Goal: Task Accomplishment & Management: Complete application form

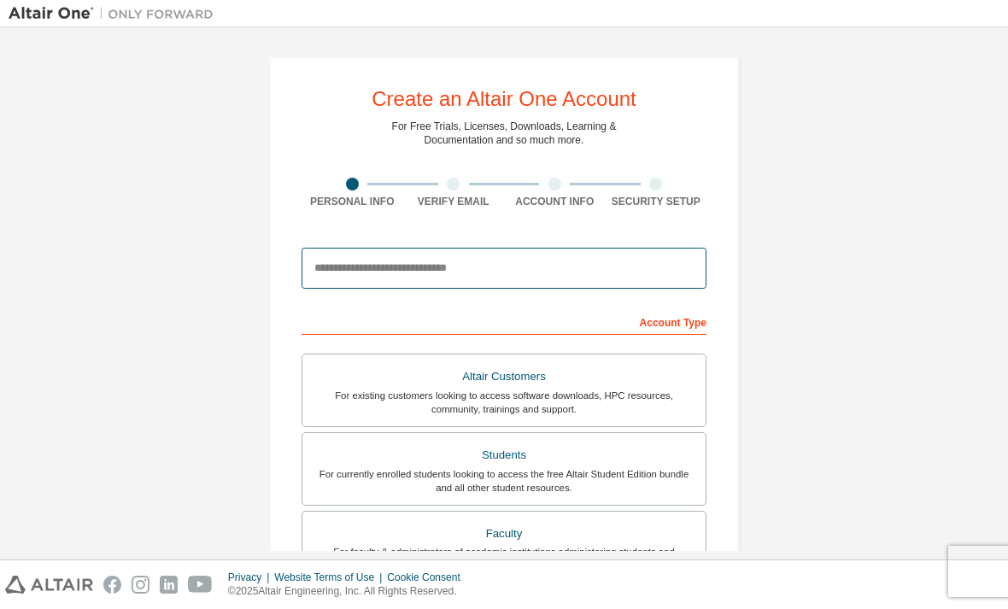
click at [442, 261] on input "email" at bounding box center [504, 268] width 405 height 41
click at [350, 257] on input "email" at bounding box center [504, 268] width 405 height 41
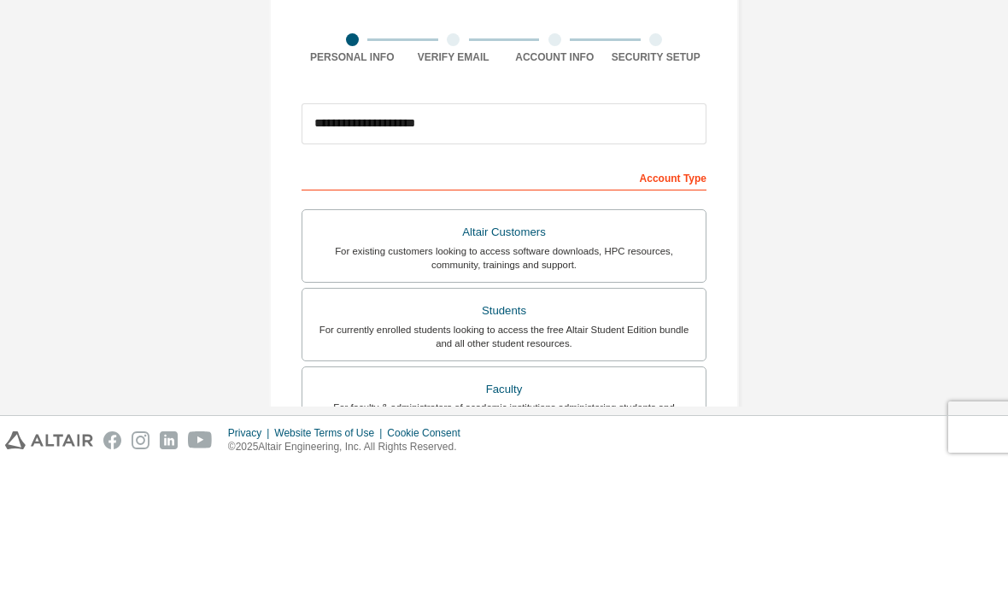
scroll to position [55, 0]
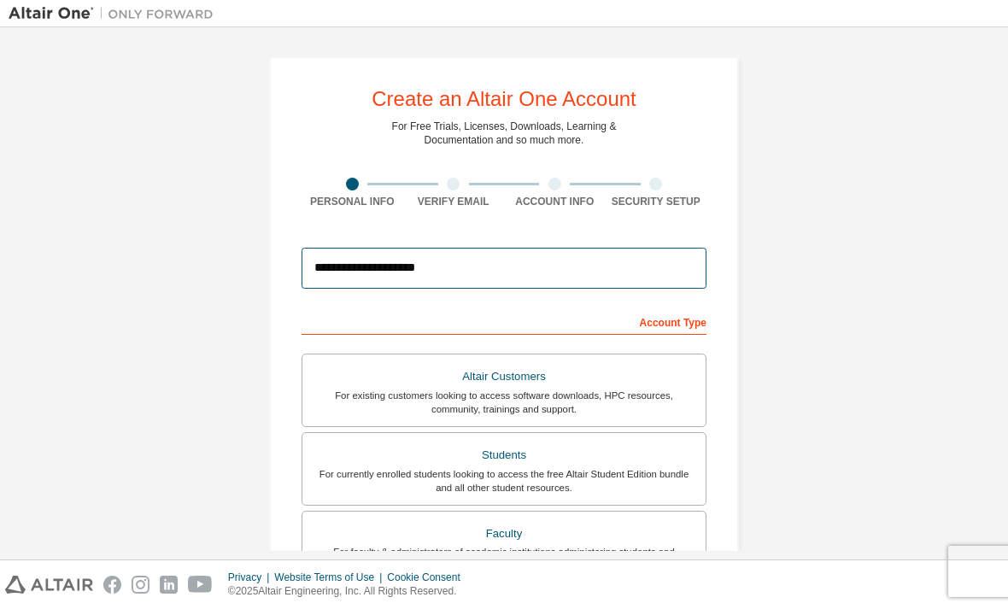
type input "**********"
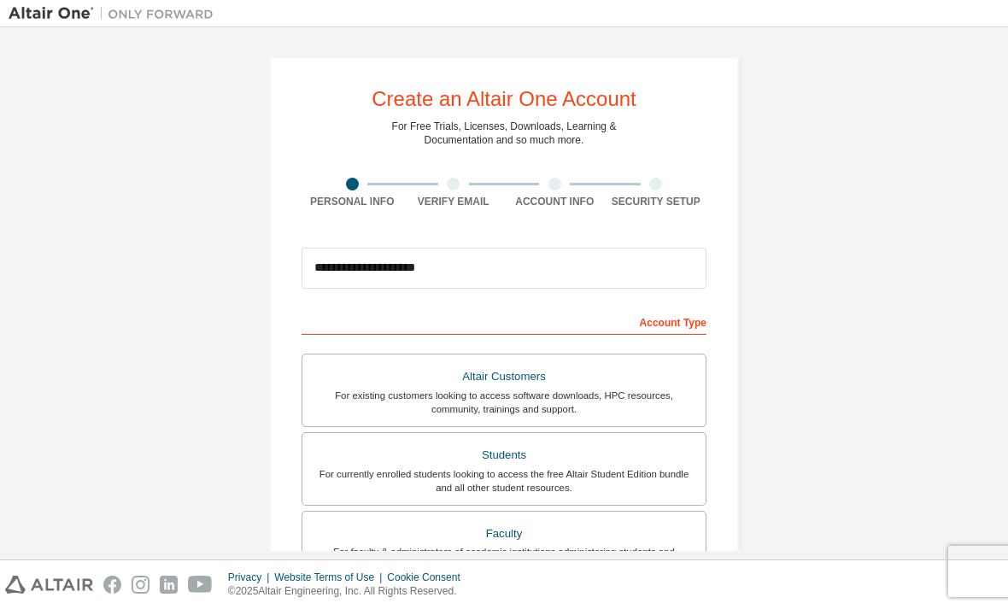
click at [552, 443] on div "Students" at bounding box center [504, 455] width 383 height 24
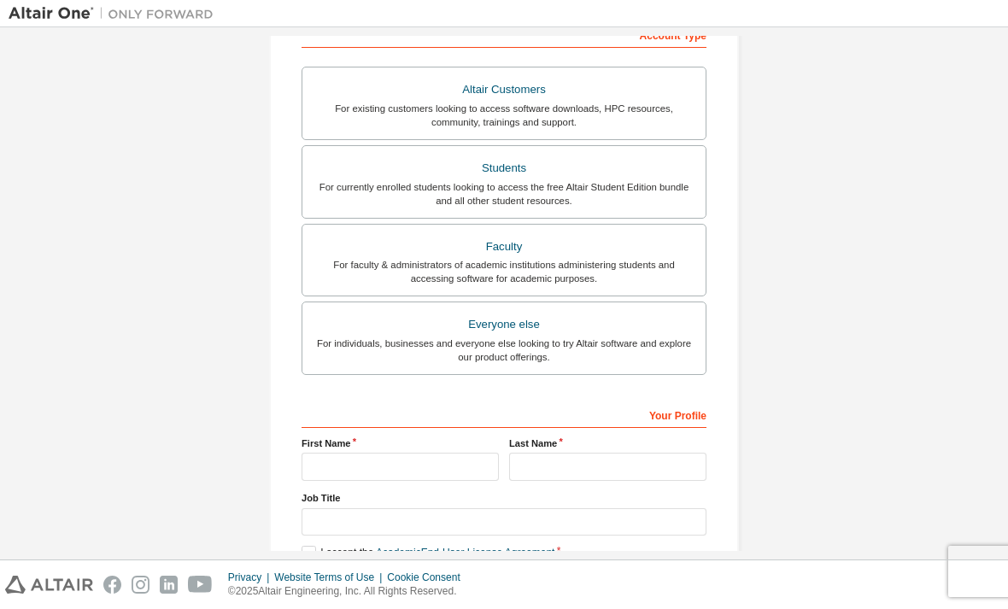
scroll to position [289, 0]
click at [432, 451] on input "text" at bounding box center [400, 465] width 197 height 28
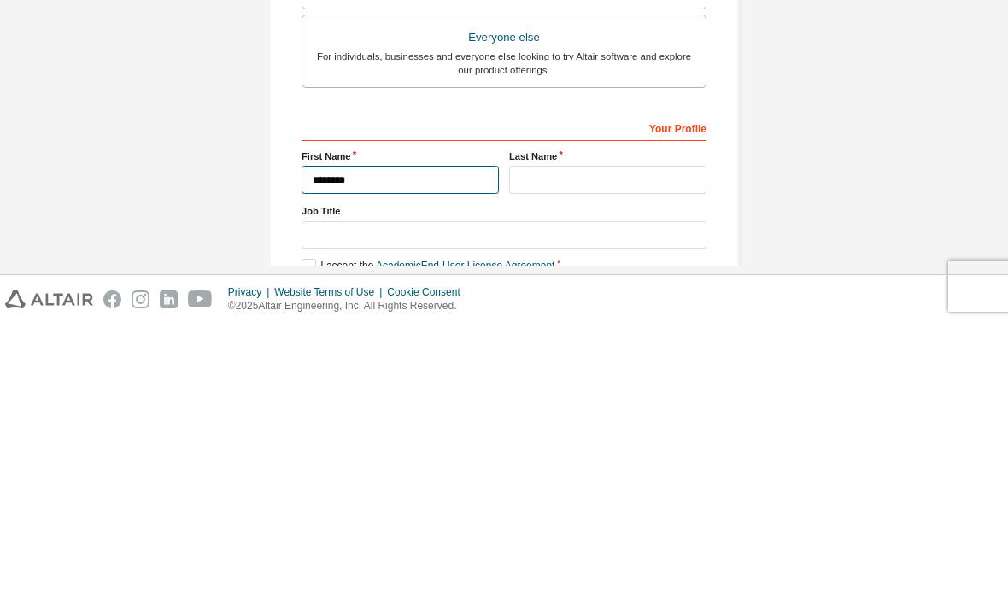
type input "********"
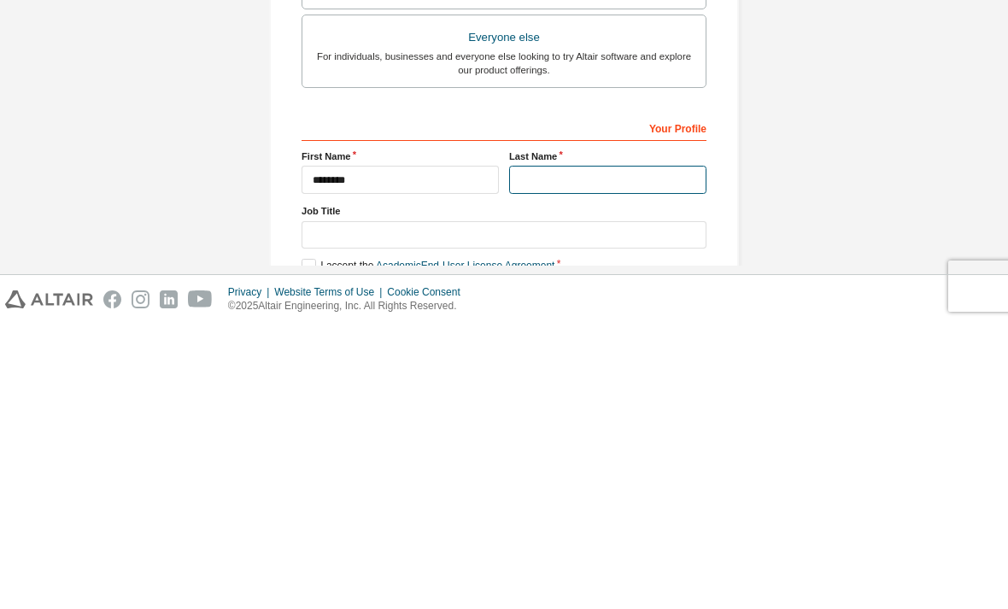
click at [675, 451] on input "text" at bounding box center [607, 465] width 197 height 28
type input "******"
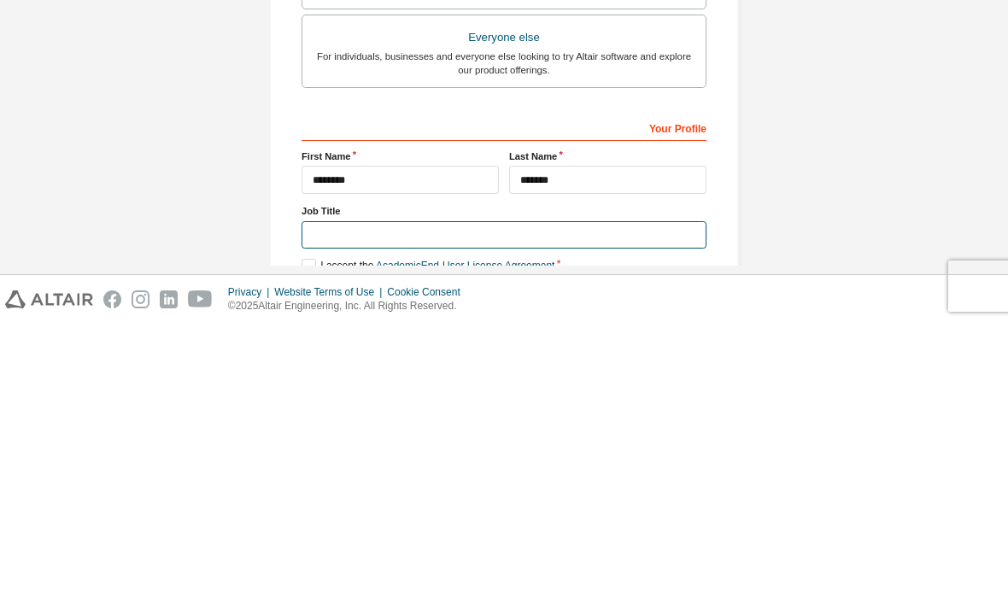
click at [639, 507] on input "text" at bounding box center [504, 521] width 405 height 28
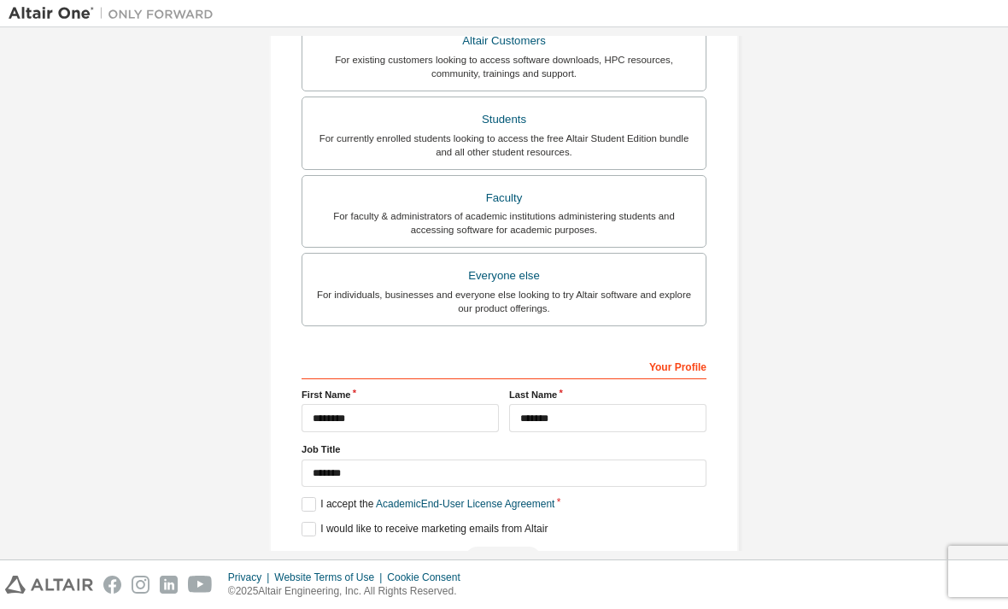
scroll to position [335, 0]
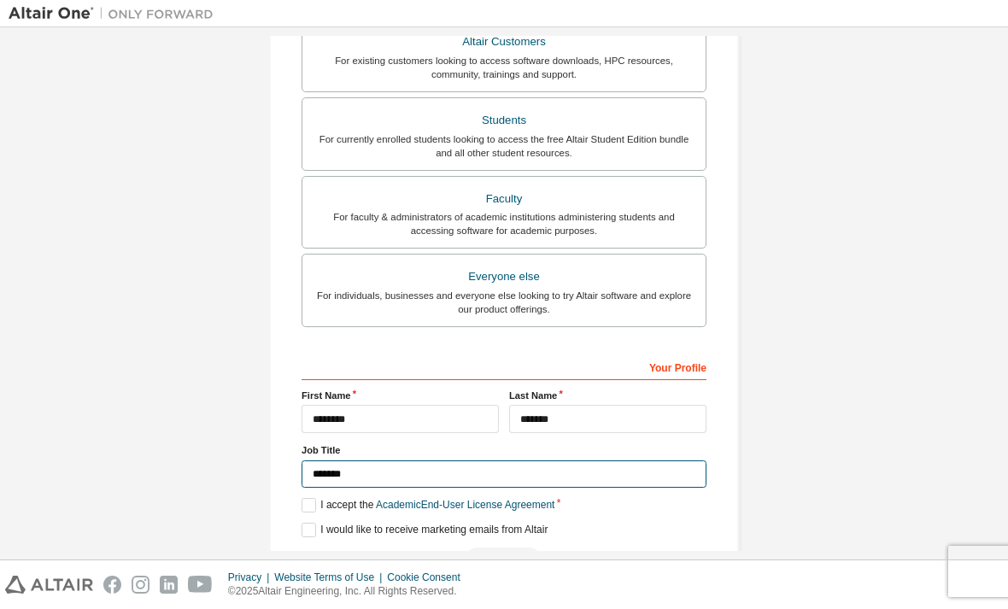
type input "*******"
click at [303, 498] on label "I accept the Academic End-User License Agreement" at bounding box center [428, 505] width 253 height 15
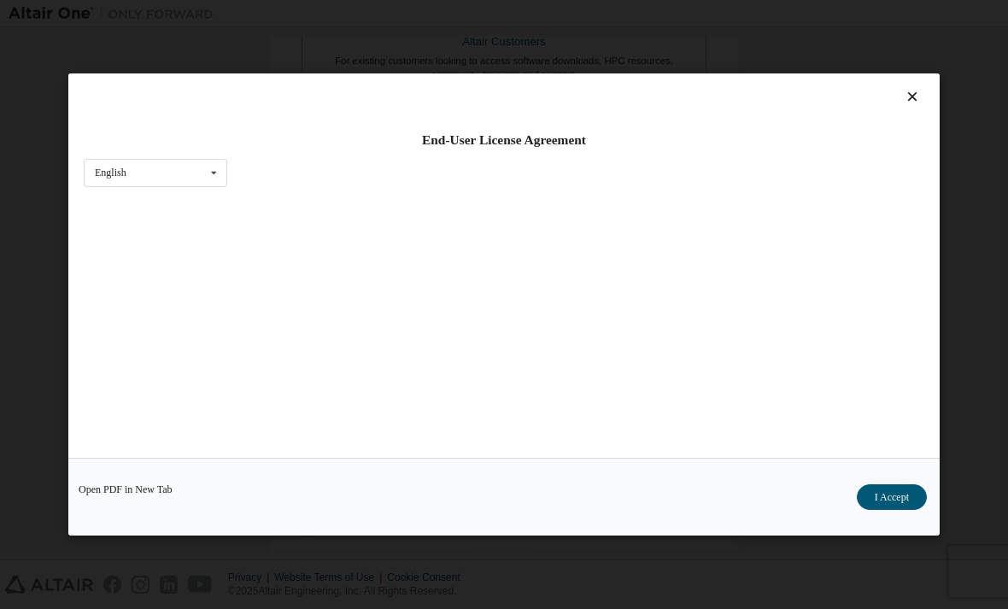
click at [918, 89] on icon at bounding box center [913, 96] width 18 height 15
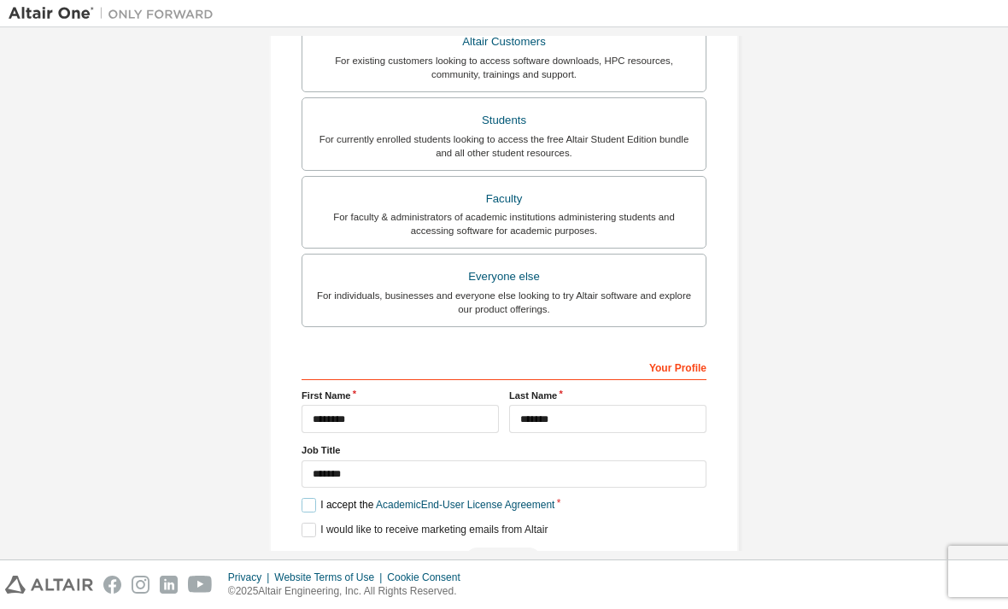
click at [313, 498] on label "I accept the Academic End-User License Agreement" at bounding box center [428, 505] width 253 height 15
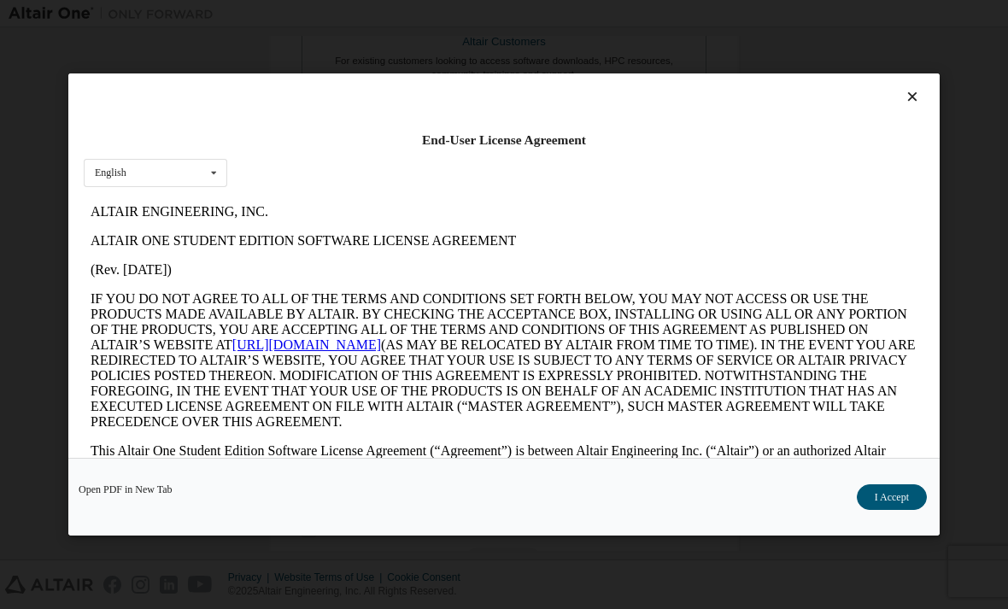
scroll to position [0, 0]
click at [911, 89] on icon at bounding box center [913, 96] width 18 height 15
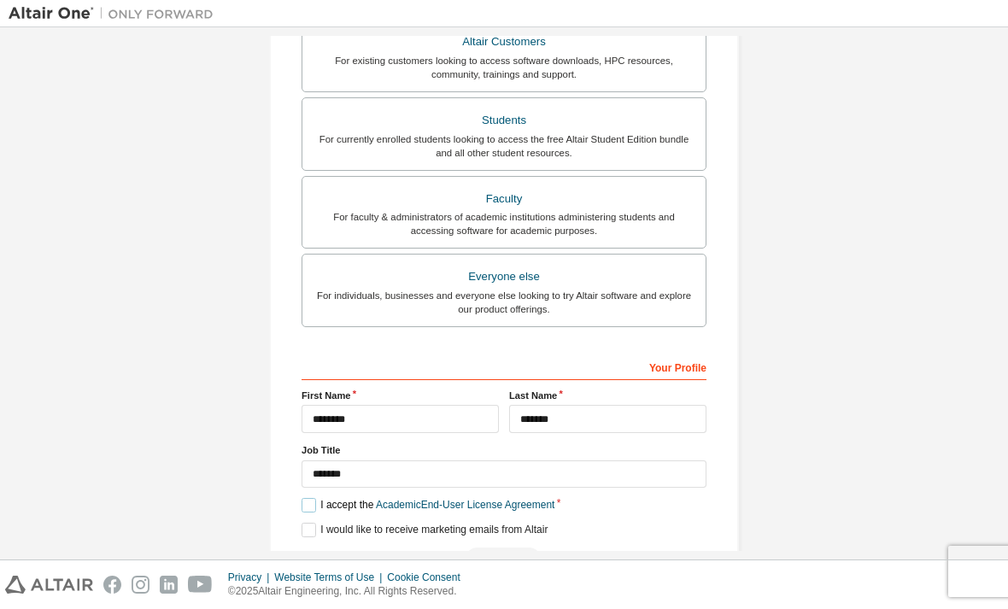
click at [304, 498] on label "I accept the Academic End-User License Agreement" at bounding box center [428, 505] width 253 height 15
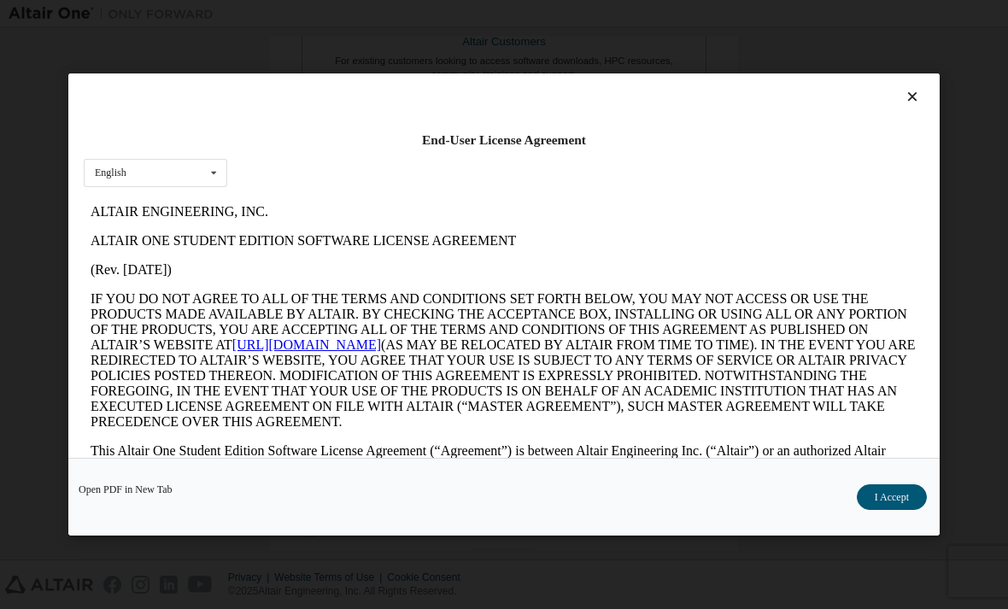
click at [921, 89] on icon at bounding box center [913, 96] width 18 height 15
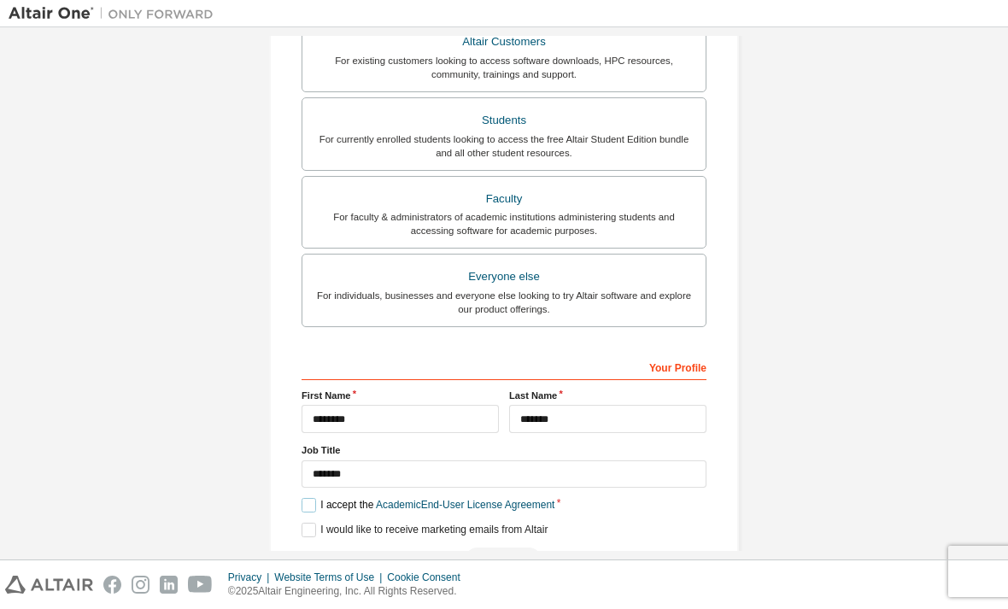
click at [306, 498] on label "I accept the Academic End-User License Agreement" at bounding box center [428, 505] width 253 height 15
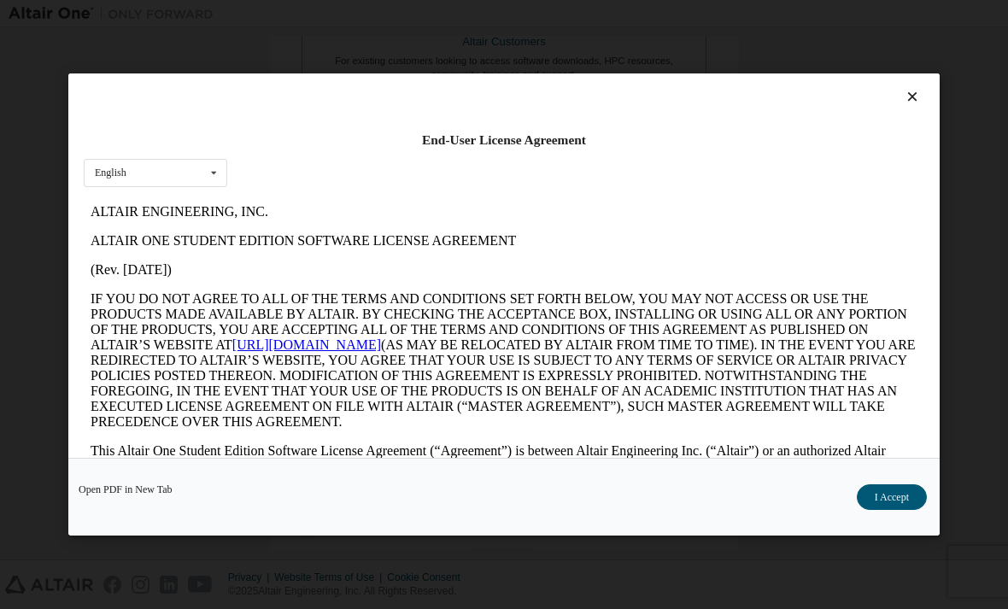
click at [901, 510] on button "I Accept" at bounding box center [892, 497] width 70 height 26
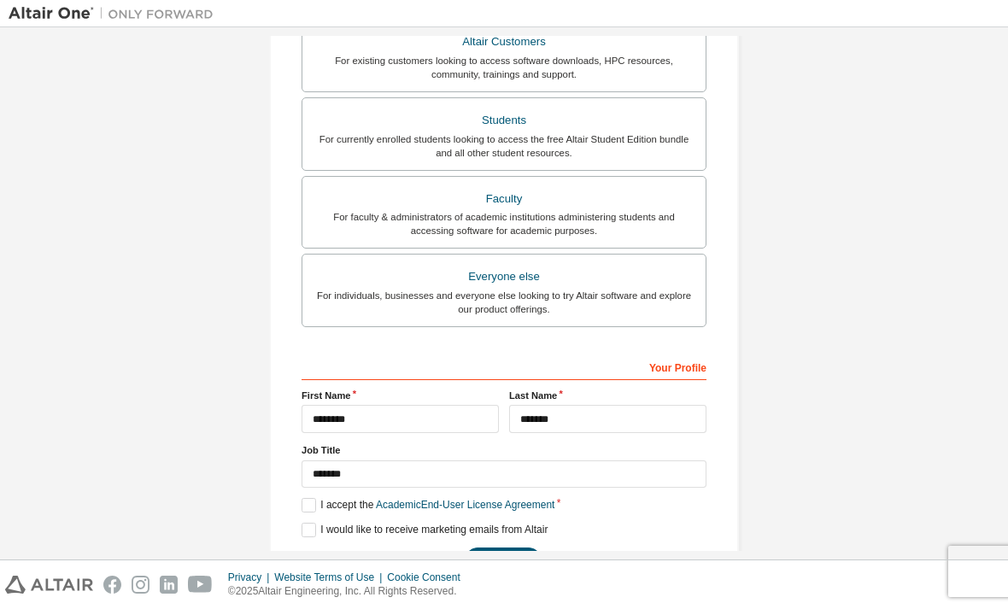
click at [518, 548] on button "Next" at bounding box center [503, 561] width 77 height 26
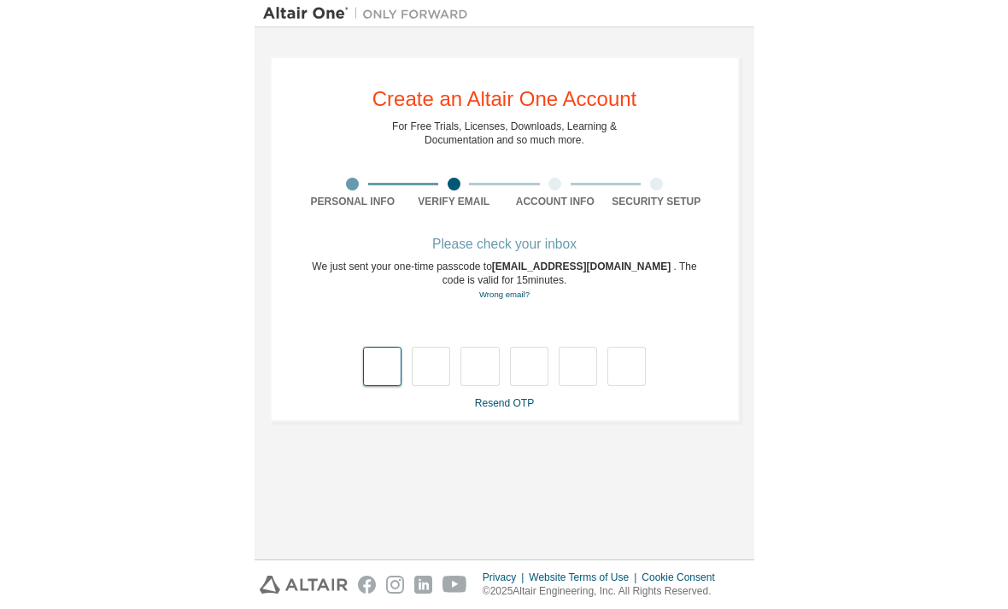
scroll to position [55, 0]
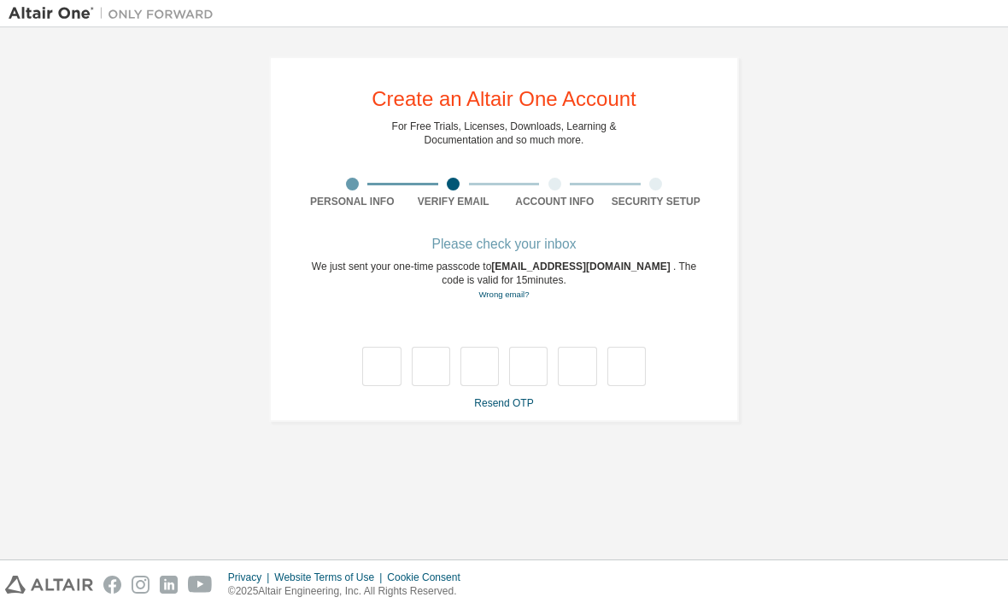
click at [518, 397] on link "Resend OTP" at bounding box center [503, 403] width 59 height 12
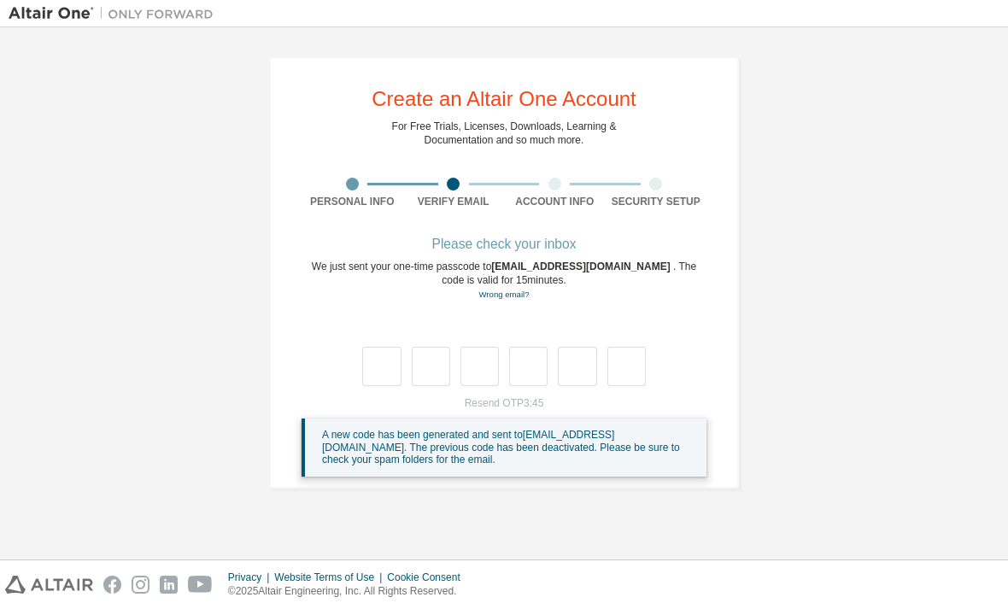
click at [782, 308] on div "**********" at bounding box center [504, 272] width 991 height 473
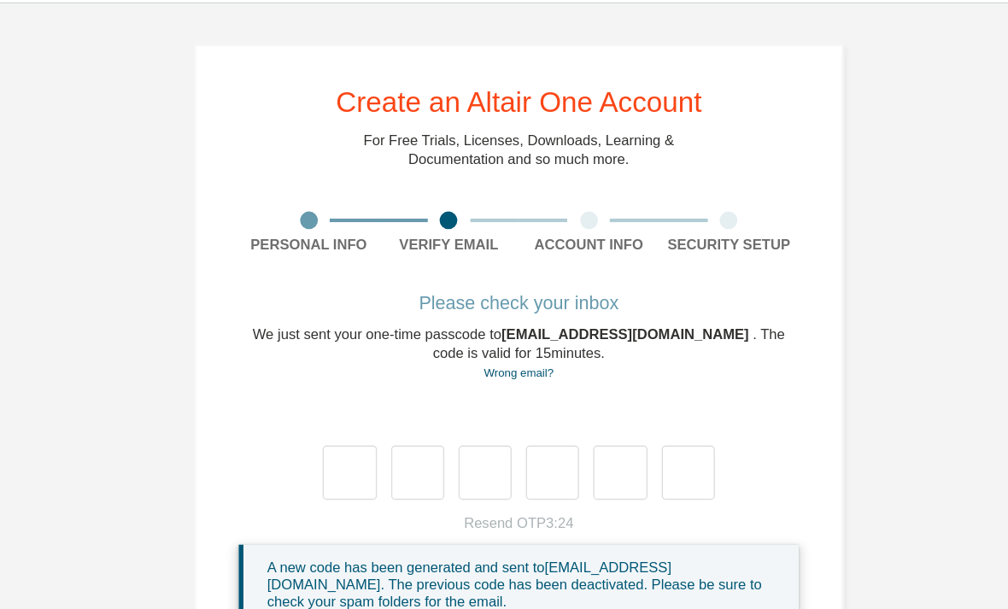
scroll to position [0, 0]
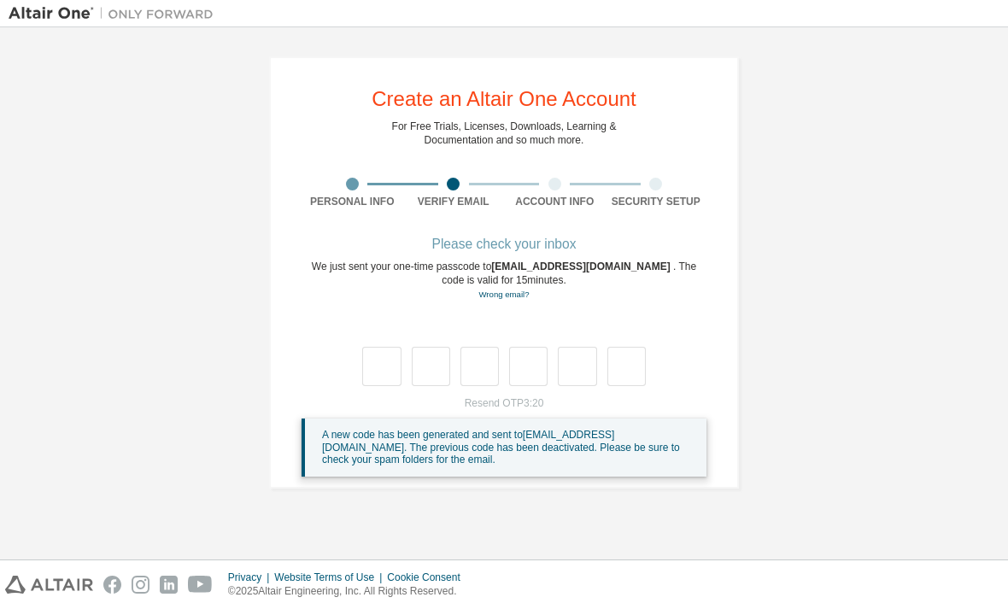
click at [587, 437] on span "A new code has been generated and sent to [EMAIL_ADDRESS][DOMAIN_NAME] . The pr…" at bounding box center [501, 447] width 358 height 37
click at [201, 20] on img at bounding box center [116, 13] width 214 height 17
click at [208, 14] on img at bounding box center [116, 13] width 214 height 17
click at [61, 20] on img at bounding box center [116, 13] width 214 height 17
click at [131, 9] on img at bounding box center [116, 13] width 214 height 17
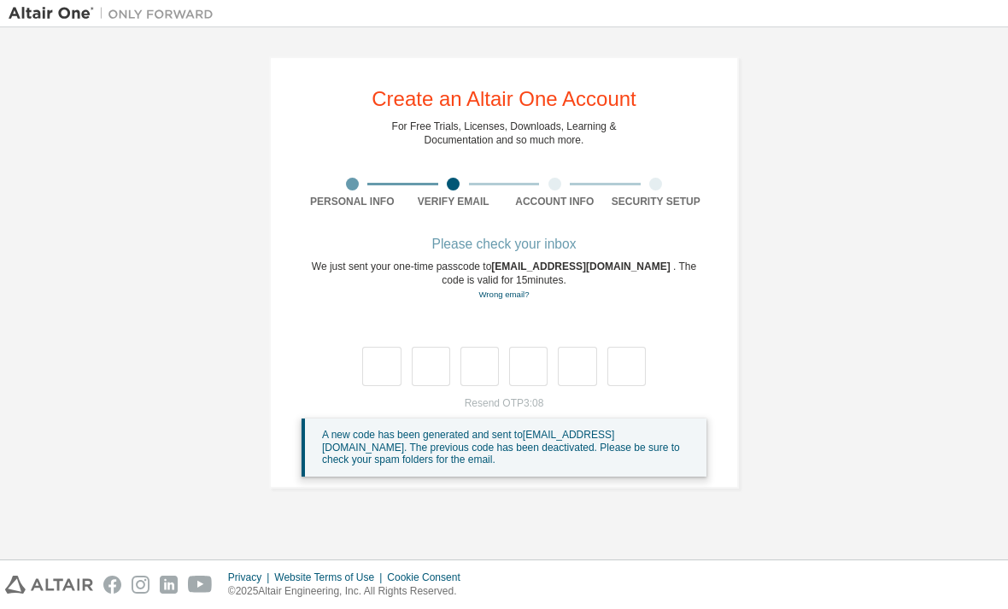
click at [148, 9] on img at bounding box center [116, 13] width 214 height 17
click at [144, 15] on img at bounding box center [116, 13] width 214 height 17
click at [51, 15] on img at bounding box center [116, 13] width 214 height 17
click at [134, 15] on img at bounding box center [116, 13] width 214 height 17
click at [160, 5] on img at bounding box center [116, 13] width 214 height 17
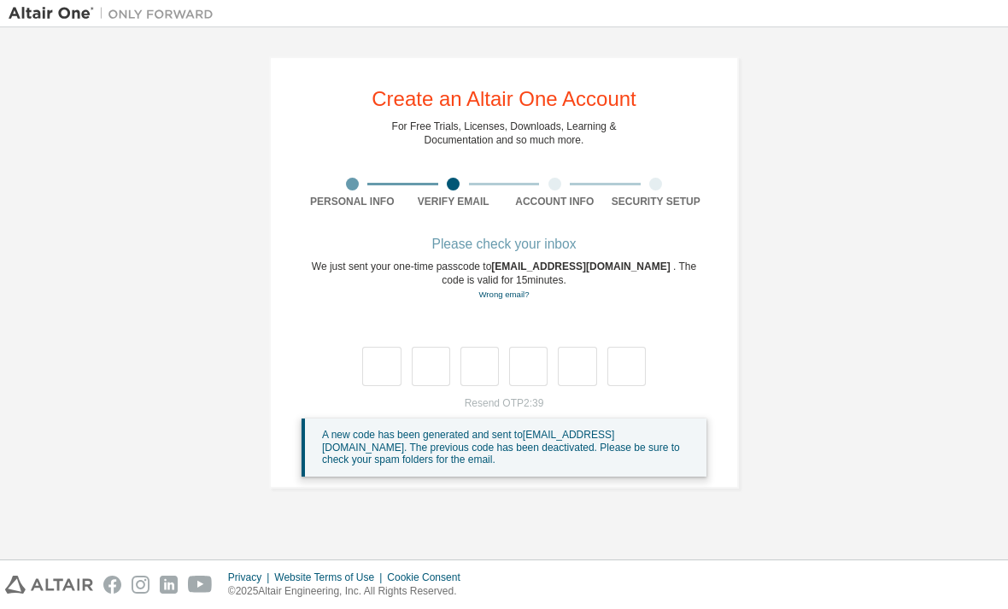
click at [136, 20] on img at bounding box center [116, 13] width 214 height 17
click at [130, 14] on img at bounding box center [116, 13] width 214 height 17
click at [766, 110] on div "**********" at bounding box center [504, 272] width 991 height 473
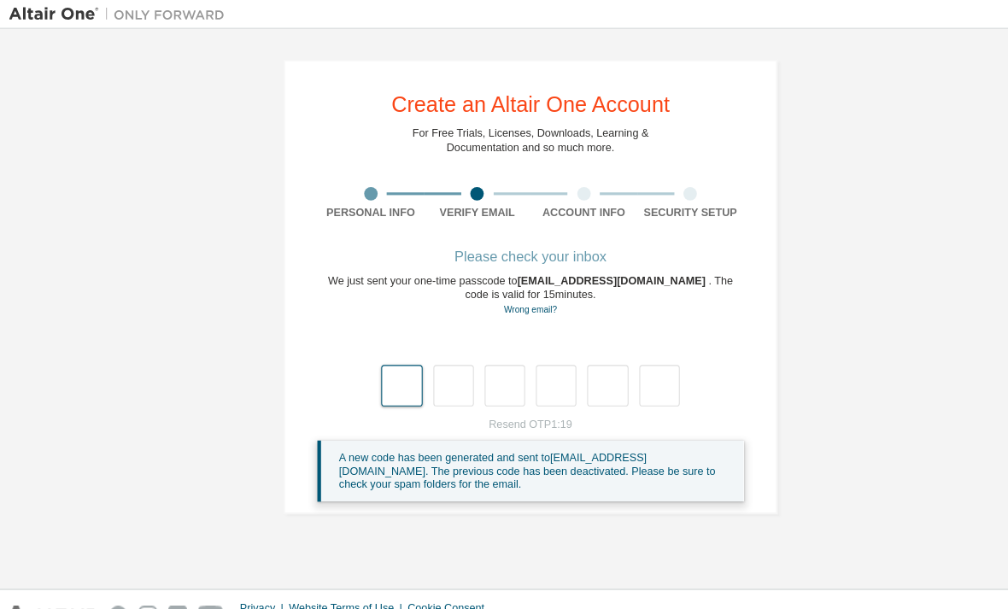
click at [372, 361] on input "text" at bounding box center [381, 366] width 38 height 39
click at [376, 363] on input "text" at bounding box center [381, 366] width 38 height 39
type input "*"
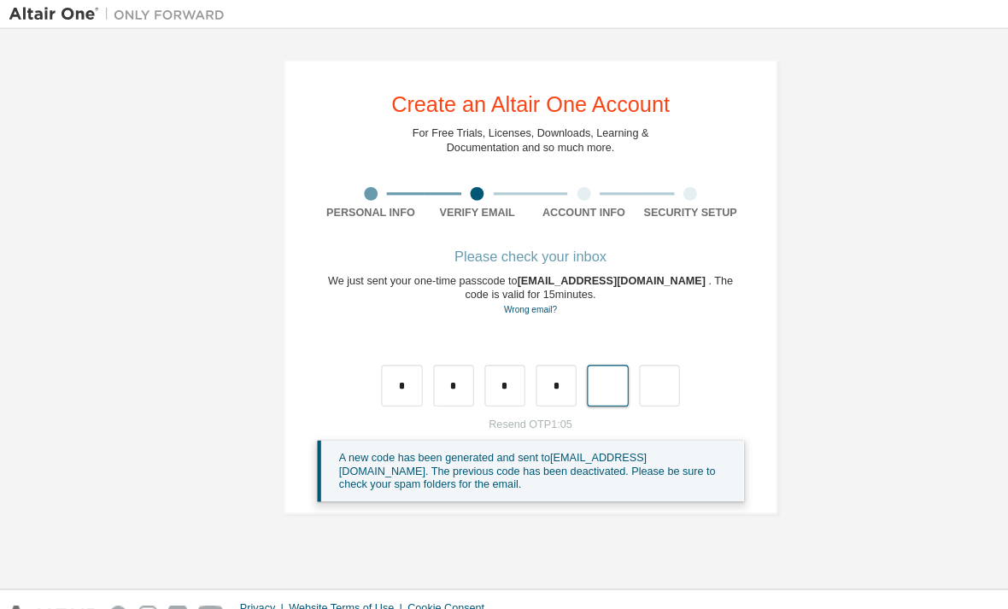
type input "*"
